Goal: Task Accomplishment & Management: Complete application form

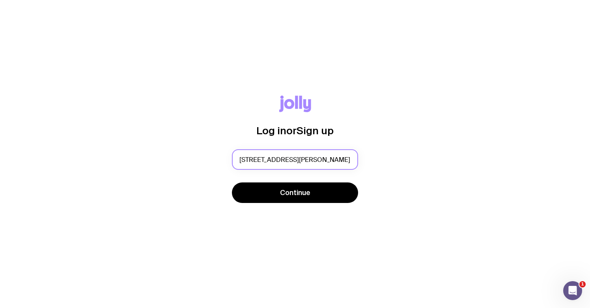
click at [306, 159] on input "[STREET_ADDRESS][PERSON_NAME]" at bounding box center [295, 159] width 126 height 21
type input "[EMAIL_ADDRESS][DOMAIN_NAME]"
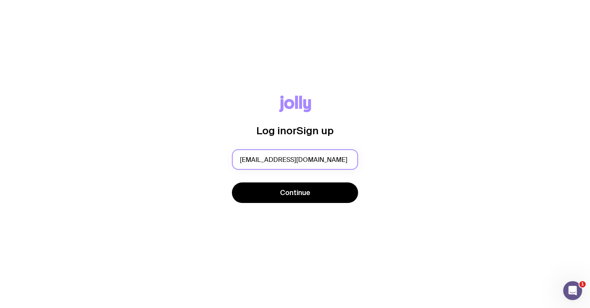
click at [295, 192] on button "Continue" at bounding box center [295, 192] width 126 height 21
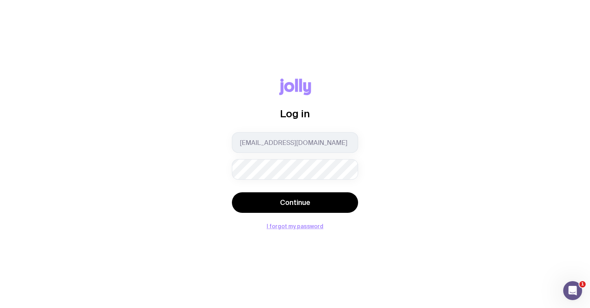
click at [295, 202] on button "Continue" at bounding box center [295, 202] width 126 height 21
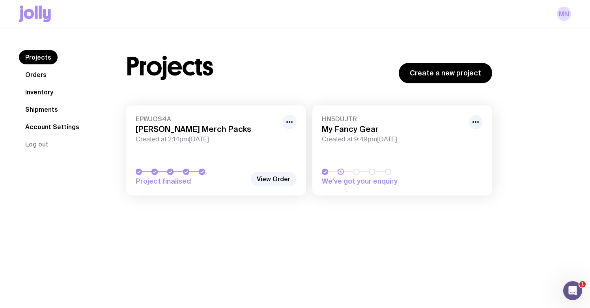
click at [207, 130] on h3 "[PERSON_NAME] Merch Packs" at bounding box center [207, 128] width 142 height 9
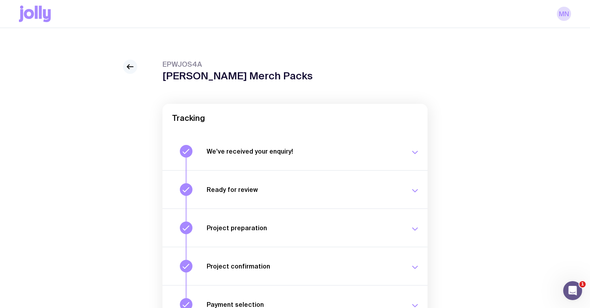
click at [134, 69] on icon at bounding box center [129, 66] width 9 height 9
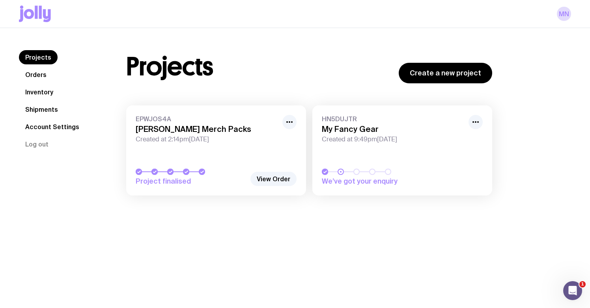
click at [49, 106] on link "Shipments" at bounding box center [41, 109] width 45 height 14
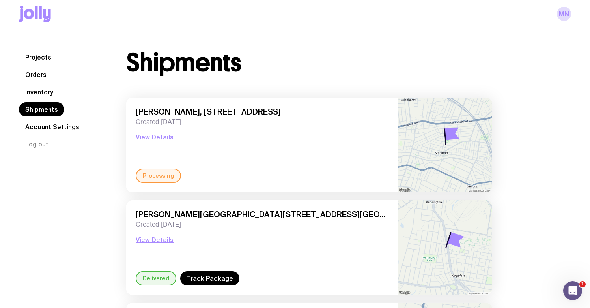
click at [47, 93] on link "Inventory" at bounding box center [39, 92] width 41 height 14
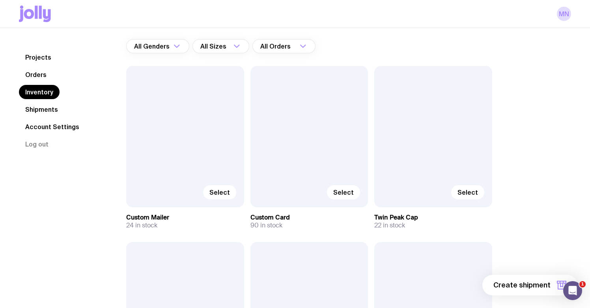
scroll to position [63, 0]
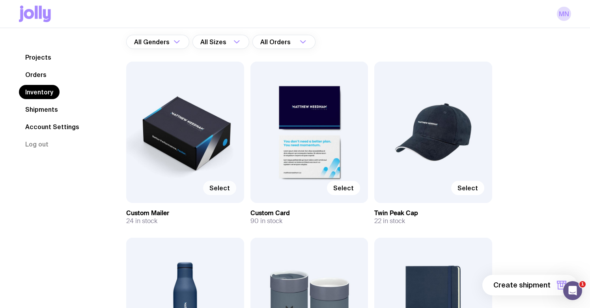
click at [215, 186] on span "Select" at bounding box center [219, 188] width 21 height 8
click at [0, 0] on input "Select" at bounding box center [0, 0] width 0 height 0
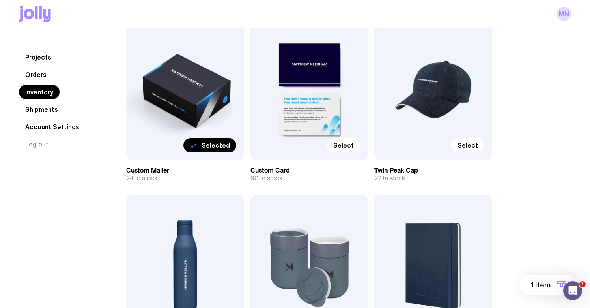
scroll to position [108, 0]
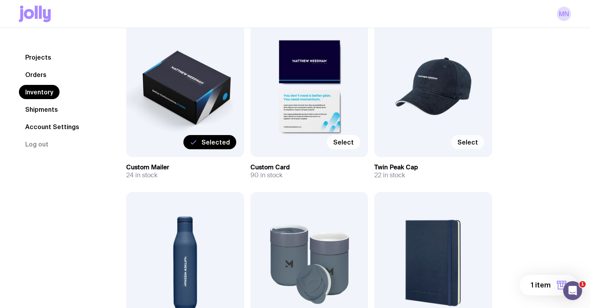
click at [474, 142] on span "Select" at bounding box center [467, 142] width 21 height 8
click at [0, 0] on input "Select" at bounding box center [0, 0] width 0 height 0
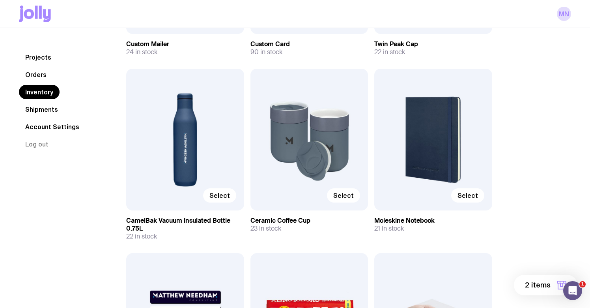
scroll to position [243, 0]
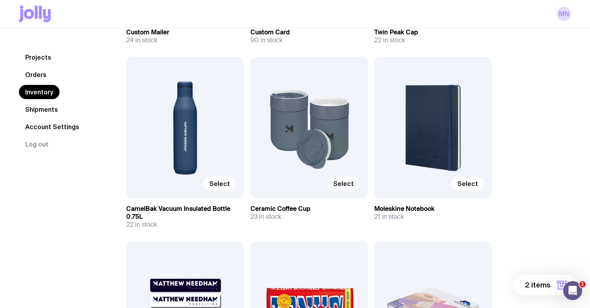
click at [340, 185] on span "Select" at bounding box center [343, 183] width 21 height 8
click at [0, 0] on input "Select" at bounding box center [0, 0] width 0 height 0
click at [466, 185] on span "Select" at bounding box center [467, 183] width 21 height 8
click at [0, 0] on input "Select" at bounding box center [0, 0] width 0 height 0
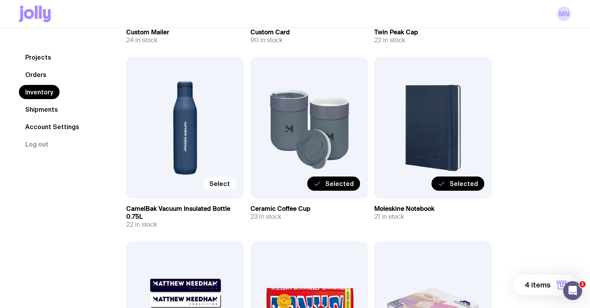
click at [213, 180] on span "Select" at bounding box center [219, 183] width 21 height 8
click at [0, 0] on input "Select" at bounding box center [0, 0] width 0 height 0
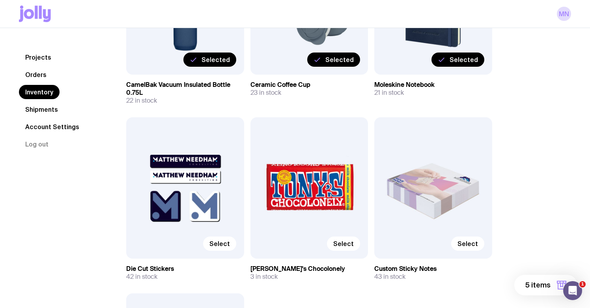
scroll to position [382, 0]
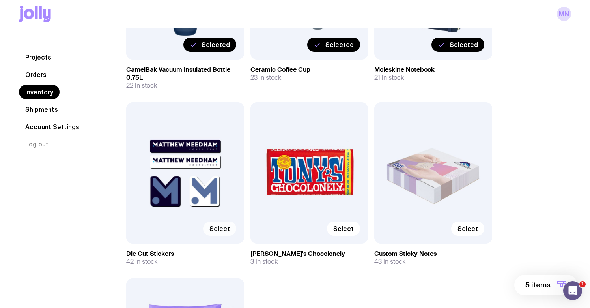
click at [224, 224] on label "Select" at bounding box center [219, 228] width 33 height 14
click at [0, 0] on input "Select" at bounding box center [0, 0] width 0 height 0
click at [339, 228] on span "Select" at bounding box center [343, 228] width 21 height 8
click at [0, 0] on input "Select" at bounding box center [0, 0] width 0 height 0
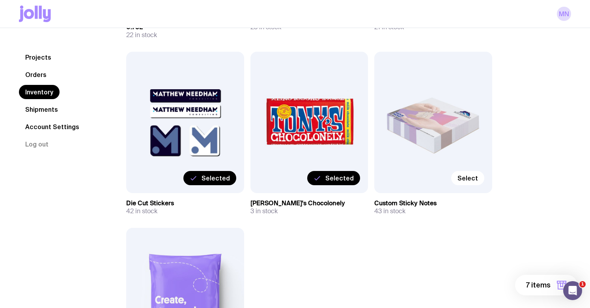
scroll to position [440, 0]
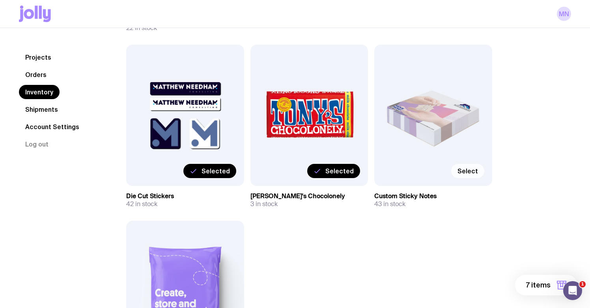
click at [467, 171] on span "Select" at bounding box center [467, 171] width 21 height 8
click at [0, 0] on input "Select" at bounding box center [0, 0] width 0 height 0
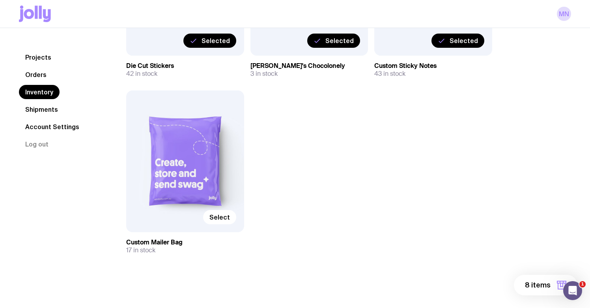
scroll to position [570, 0]
click at [533, 283] on span "8 items" at bounding box center [538, 284] width 26 height 9
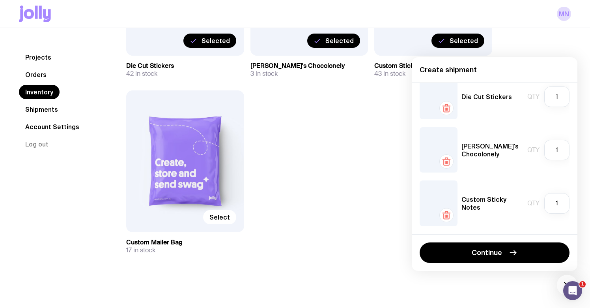
scroll to position [283, 0]
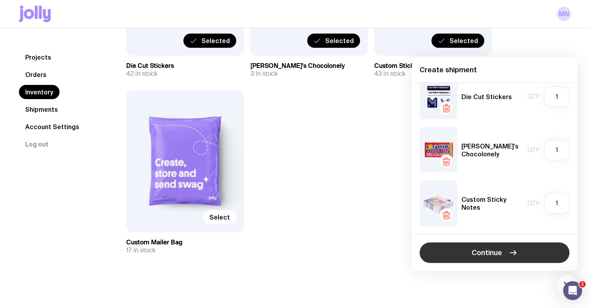
click at [477, 253] on span "Continue" at bounding box center [487, 252] width 30 height 9
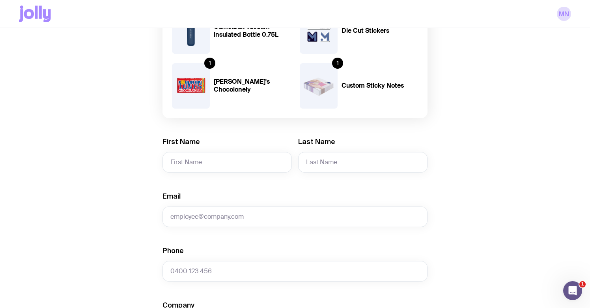
scroll to position [227, 0]
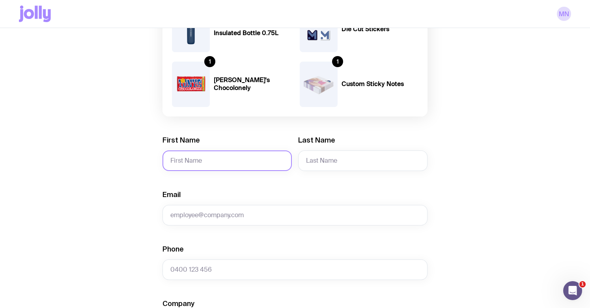
click at [222, 157] on input "First Name" at bounding box center [226, 160] width 129 height 21
type input "[PERSON_NAME]"
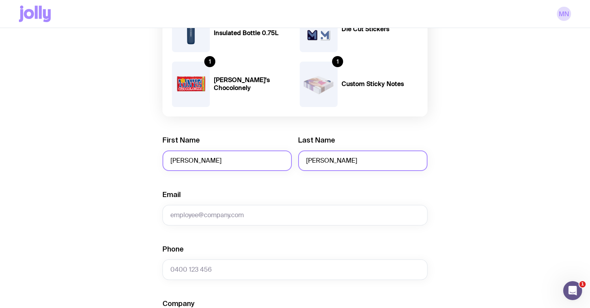
type input "[PERSON_NAME]"
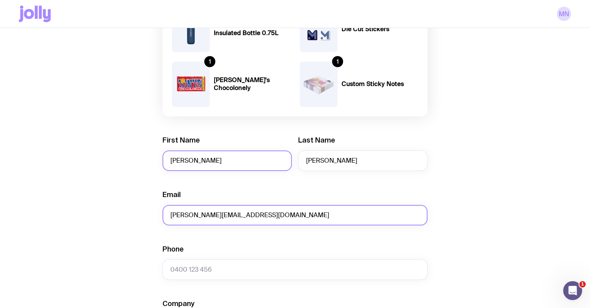
type input "[PERSON_NAME][EMAIL_ADDRESS][DOMAIN_NAME]"
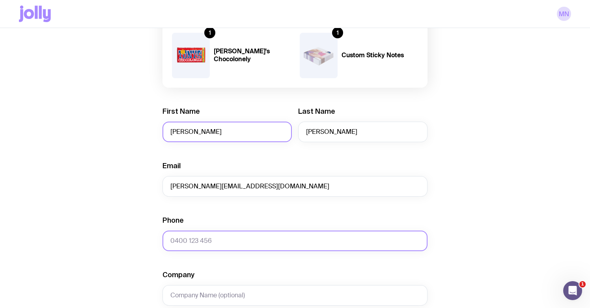
scroll to position [267, 0]
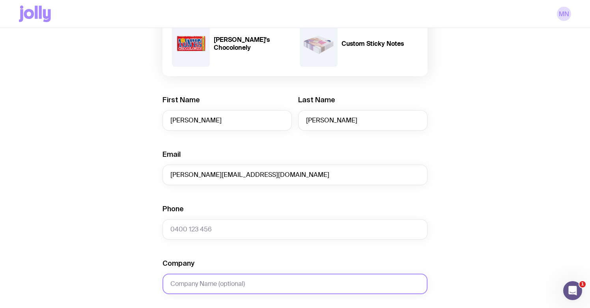
click at [222, 283] on input "Company" at bounding box center [294, 283] width 265 height 21
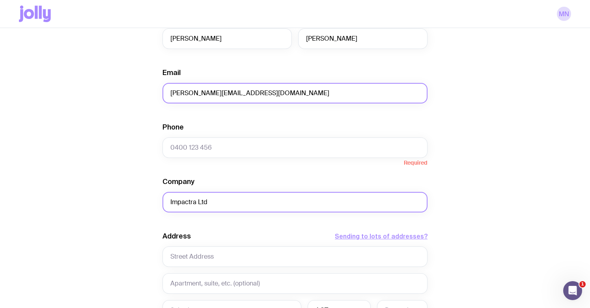
scroll to position [352, 0]
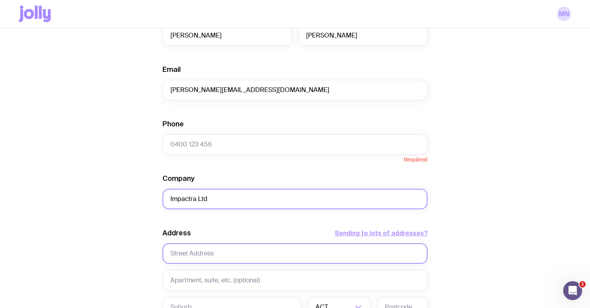
type input "Impactra Ltd"
click at [227, 252] on input "text" at bounding box center [294, 253] width 265 height 21
paste input "[STREET_ADDRESS][PERSON_NAME]"
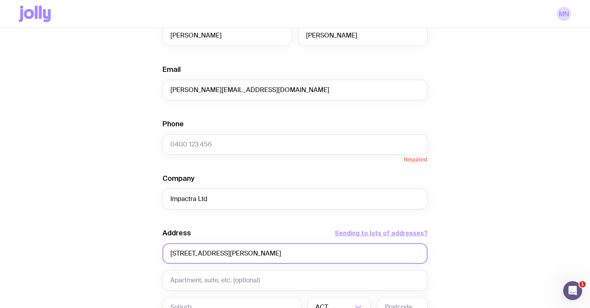
drag, startPoint x: 216, startPoint y: 253, endPoint x: 318, endPoint y: 253, distance: 102.5
click at [318, 253] on input "[STREET_ADDRESS][PERSON_NAME]" at bounding box center [294, 253] width 265 height 21
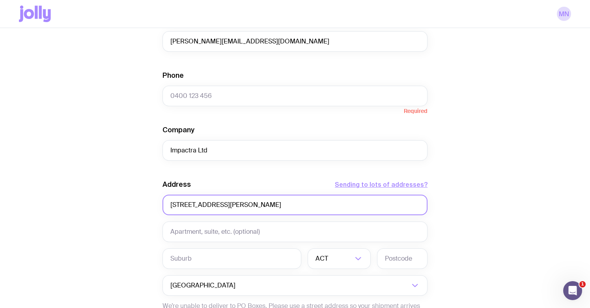
scroll to position [414, 0]
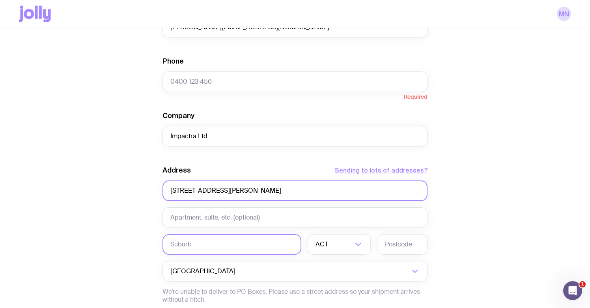
type input "[STREET_ADDRESS][PERSON_NAME]"
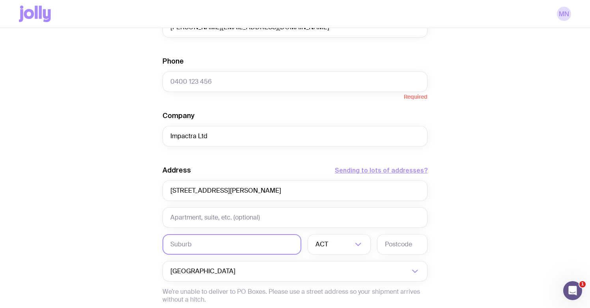
click at [272, 246] on input "text" at bounding box center [231, 244] width 139 height 21
paste input "Ponsonby, [GEOGRAPHIC_DATA], 1011"
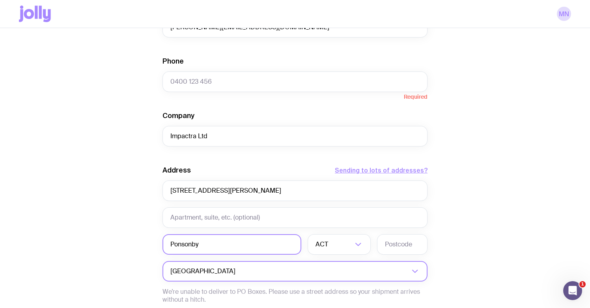
type input "Ponsonby"
click at [382, 270] on input "Search for option" at bounding box center [323, 271] width 172 height 21
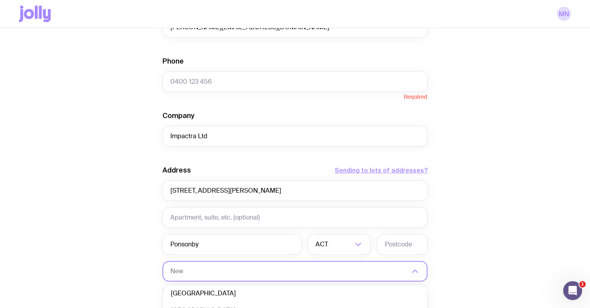
scroll to position [0, 0]
click at [303, 295] on li "[GEOGRAPHIC_DATA]" at bounding box center [295, 295] width 264 height 17
type input "New Z"
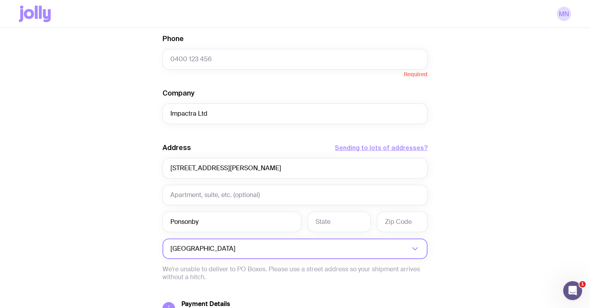
scroll to position [439, 0]
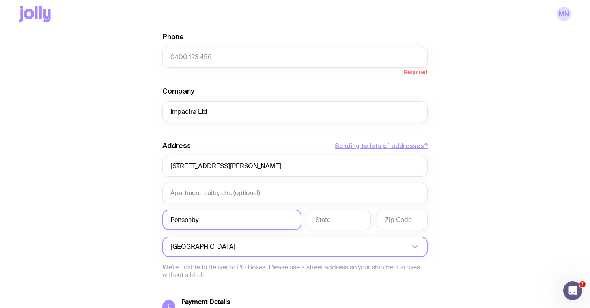
click at [239, 224] on input "Ponsonby" at bounding box center [231, 219] width 139 height 21
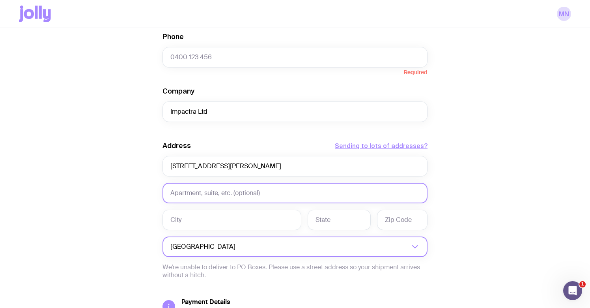
click at [233, 192] on input "text" at bounding box center [294, 193] width 265 height 21
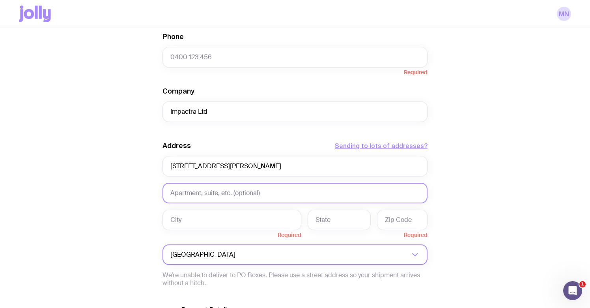
paste input "Ponsonby, [GEOGRAPHIC_DATA], 1011"
drag, startPoint x: 202, startPoint y: 192, endPoint x: 271, endPoint y: 192, distance: 69.0
click at [271, 192] on input "Ponsonby, [GEOGRAPHIC_DATA], 1011" at bounding box center [294, 193] width 265 height 21
type input "Ponsonby,"
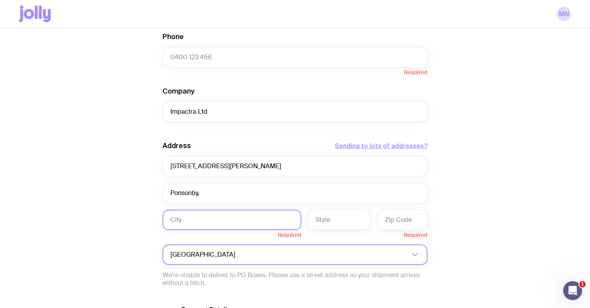
click at [224, 221] on input "text" at bounding box center [231, 219] width 139 height 21
paste input "[GEOGRAPHIC_DATA], 1011"
type input "[GEOGRAPHIC_DATA]"
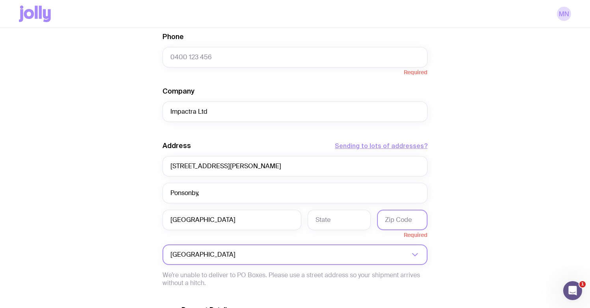
click at [394, 217] on input "text" at bounding box center [402, 219] width 50 height 21
paste input "[GEOGRAPHIC_DATA], 1011"
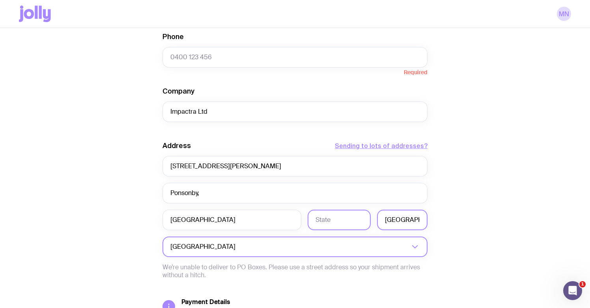
drag, startPoint x: 406, startPoint y: 218, endPoint x: 367, endPoint y: 215, distance: 38.8
click at [367, 215] on div "[GEOGRAPHIC_DATA], 1011" at bounding box center [294, 219] width 265 height 21
click at [415, 217] on input "1011" at bounding box center [402, 219] width 50 height 21
type input "1011"
click at [434, 216] on div "Create shipment Shipment details 1 Custom Mailer 1 Twin Peak Cap 1 Ceramic Coff…" at bounding box center [295, 3] width 552 height 764
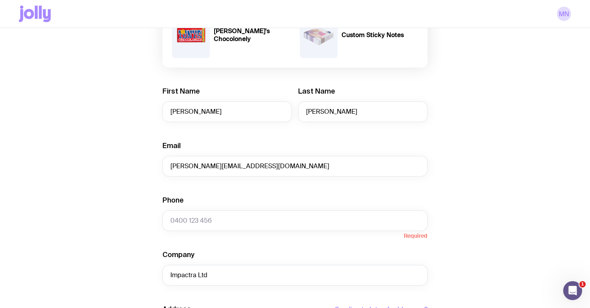
scroll to position [275, 0]
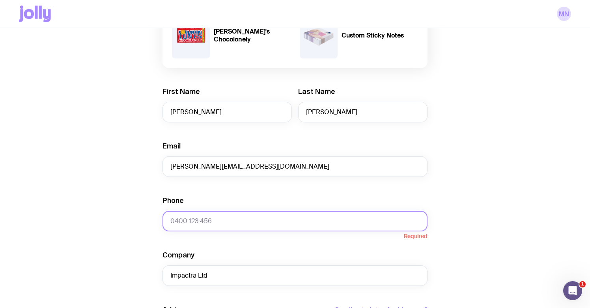
click at [263, 217] on input "Phone" at bounding box center [294, 221] width 265 height 21
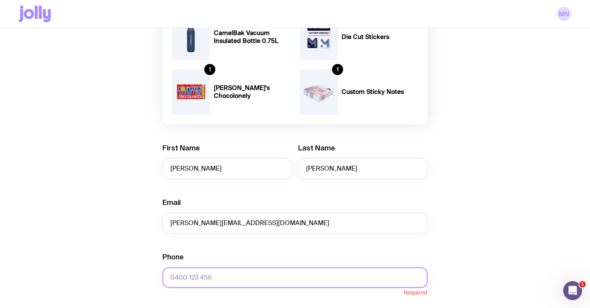
scroll to position [224, 0]
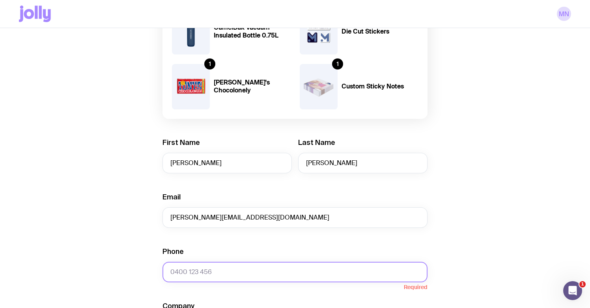
paste input "[PHONE_NUMBER]"
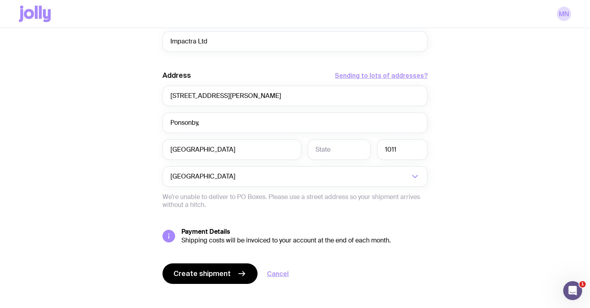
scroll to position [511, 0]
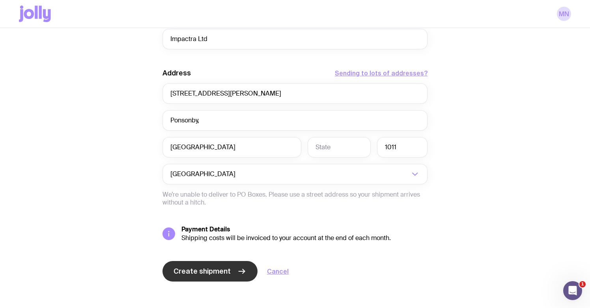
type input "[PHONE_NUMBER]"
click at [197, 267] on span "Create shipment" at bounding box center [201, 270] width 57 height 9
type input "[GEOGRAPHIC_DATA]"
click at [201, 268] on span "Create shipment" at bounding box center [201, 270] width 57 height 9
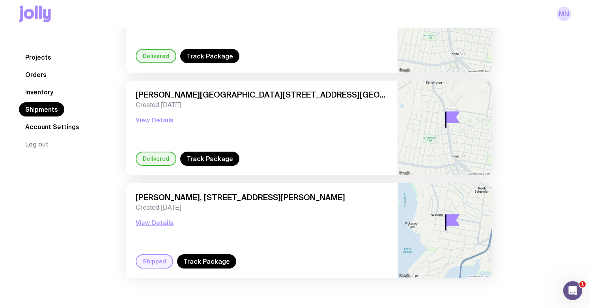
scroll to position [939, 0]
click at [211, 259] on link "Track Package" at bounding box center [206, 261] width 59 height 14
